Goal: Transaction & Acquisition: Purchase product/service

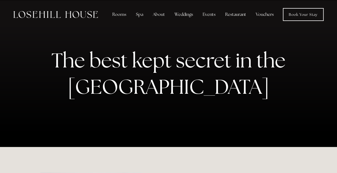
click at [261, 14] on link "Vouchers" at bounding box center [265, 14] width 27 height 11
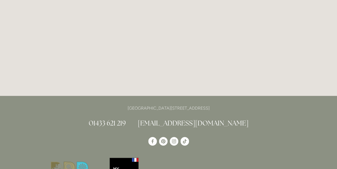
scroll to position [837, 0]
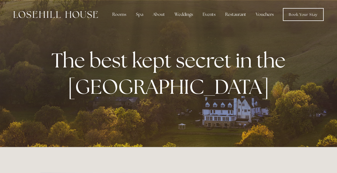
click at [261, 12] on link "Vouchers" at bounding box center [265, 14] width 27 height 11
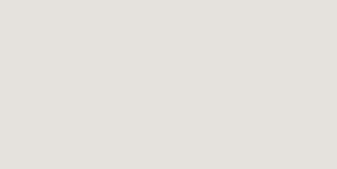
scroll to position [783, 0]
